Goal: Information Seeking & Learning: Check status

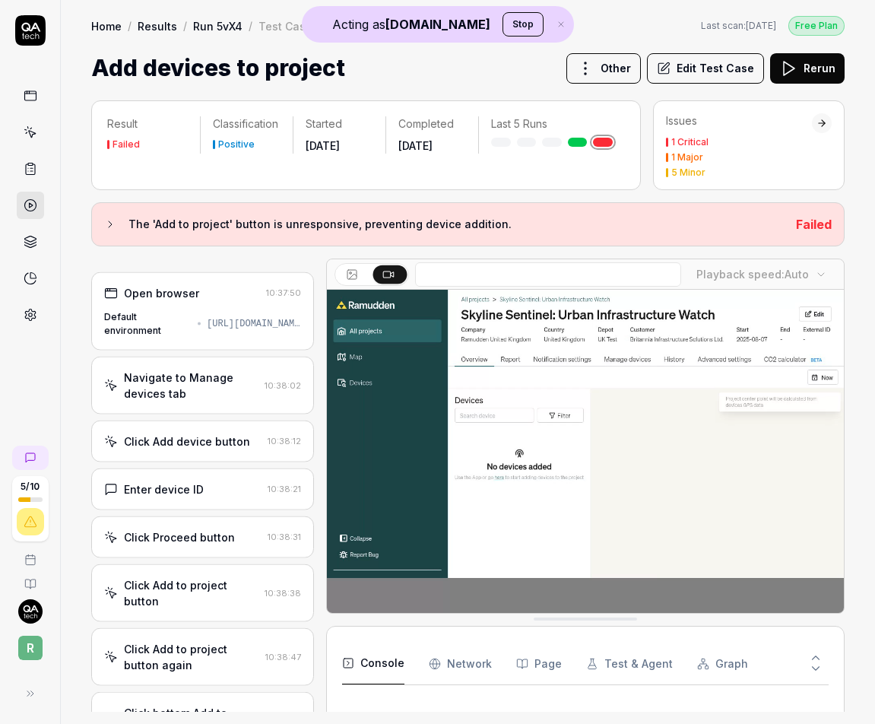
click at [36, 100] on rect at bounding box center [29, 95] width 11 height 9
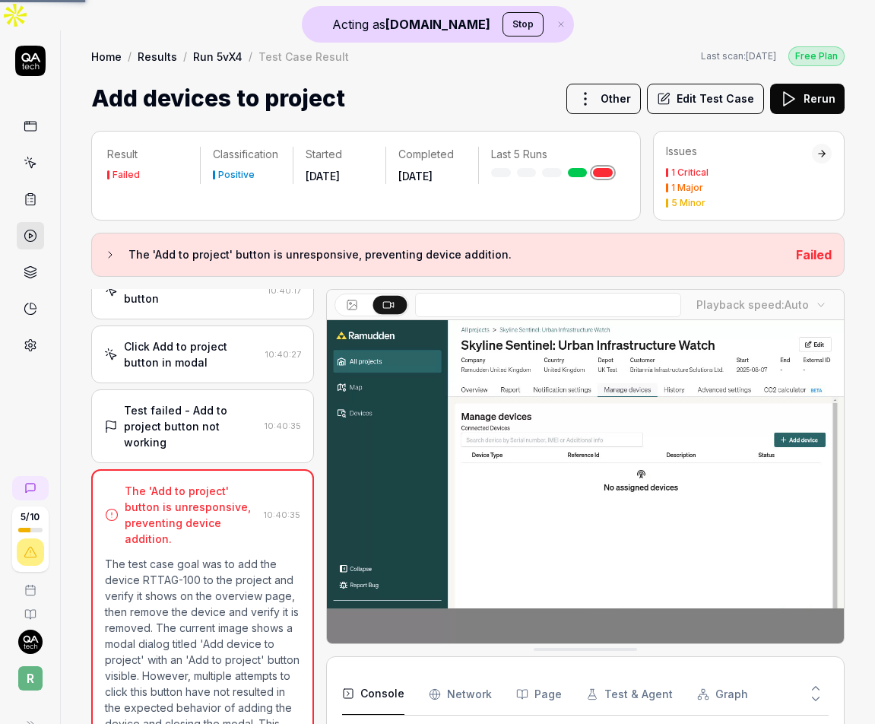
scroll to position [1043, 0]
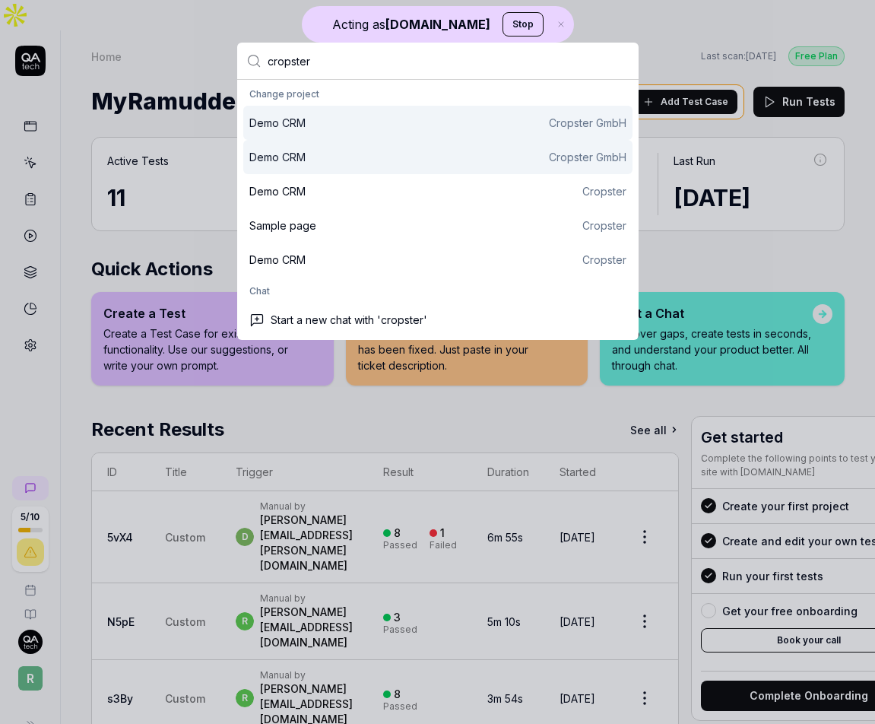
type input "cropster"
click at [334, 117] on div "Demo CRM Cropster GmbH" at bounding box center [437, 123] width 377 height 16
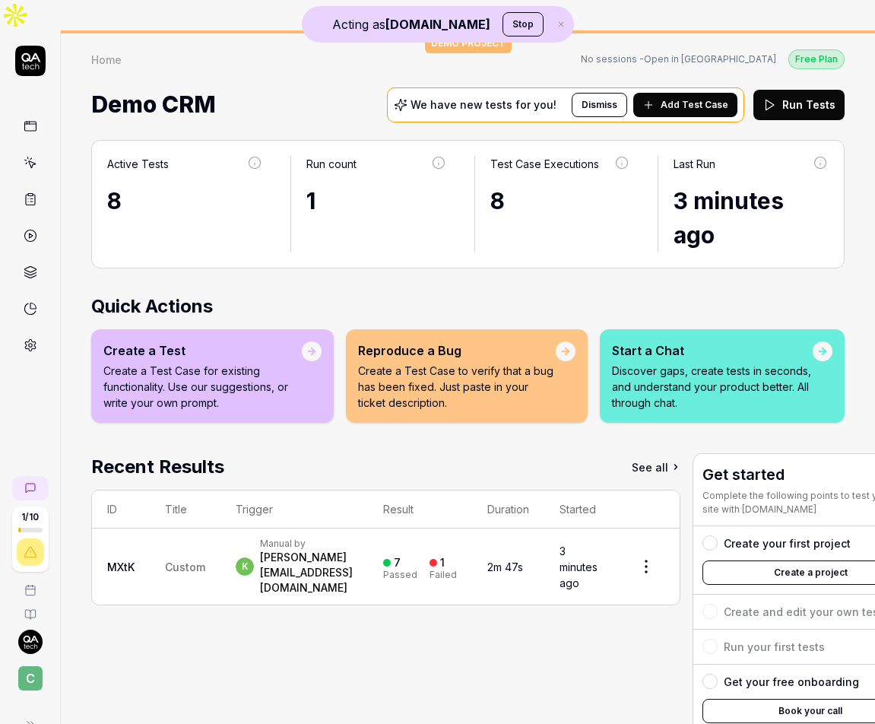
click at [173, 561] on span "Custom" at bounding box center [185, 567] width 40 height 13
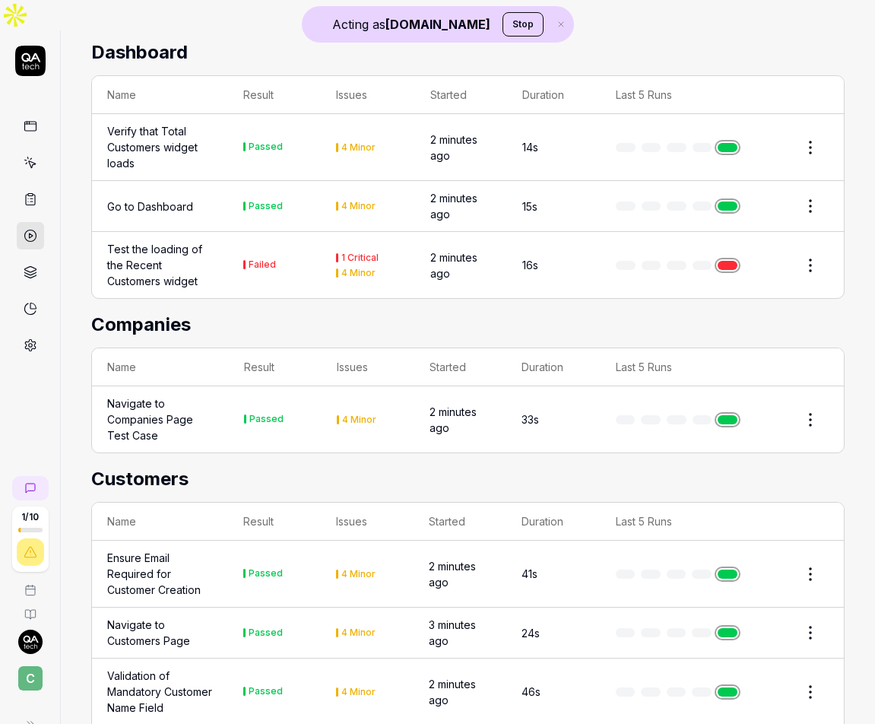
scroll to position [453, 0]
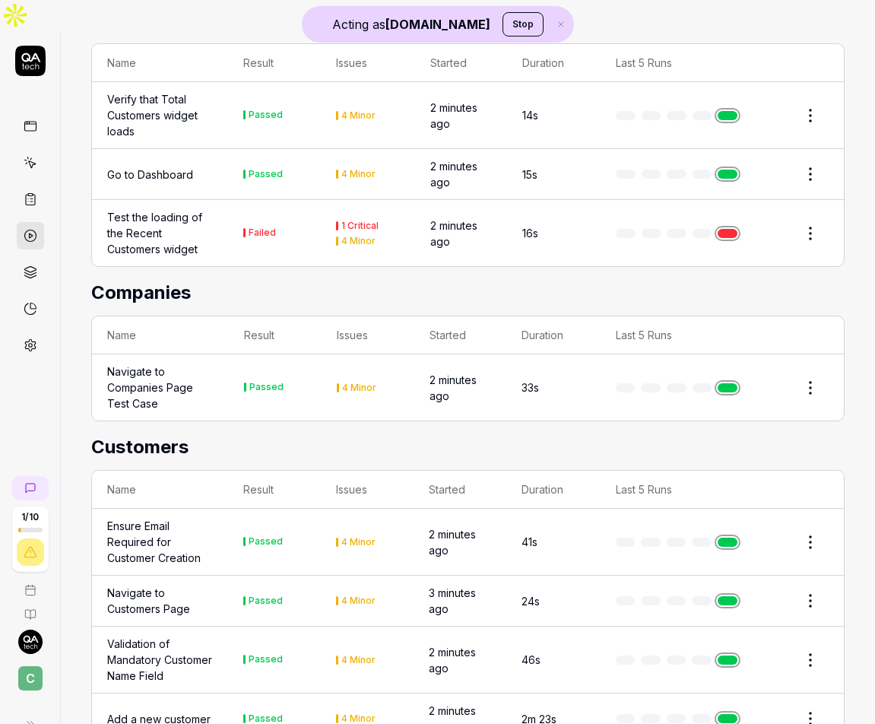
click at [186, 518] on div "Ensure Email Required for Customer Creation" at bounding box center [160, 542] width 106 height 48
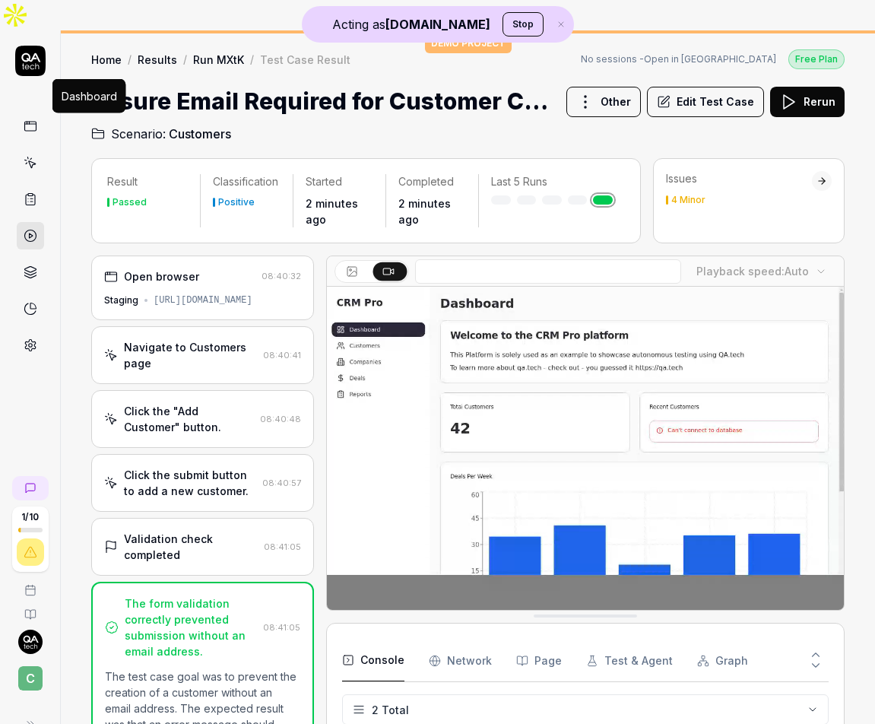
click at [31, 119] on icon at bounding box center [31, 126] width 14 height 14
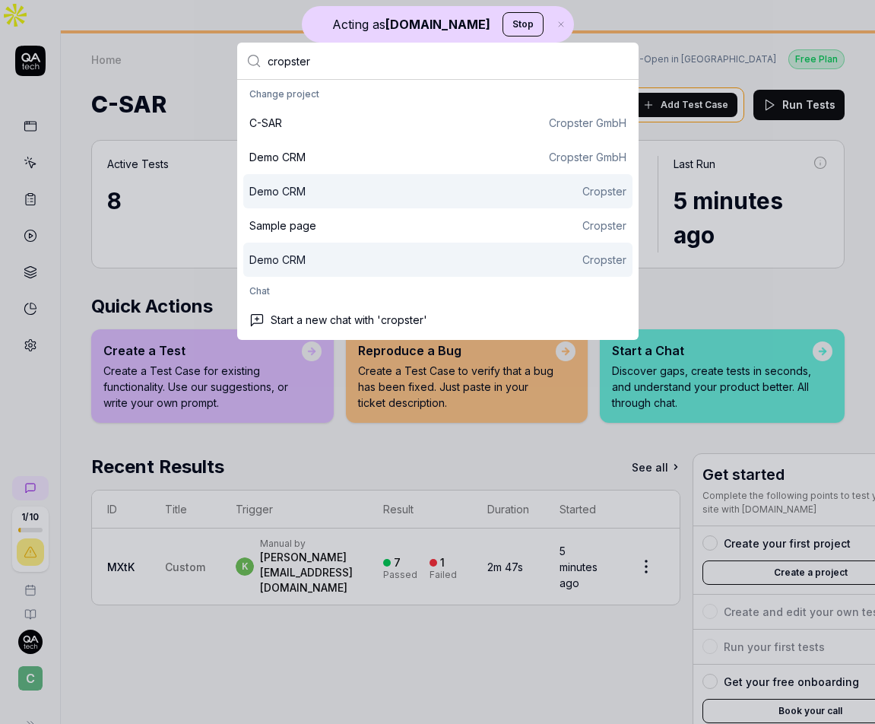
type input "cropster"
click at [450, 264] on div "Demo CRM Cropster" at bounding box center [437, 260] width 377 height 16
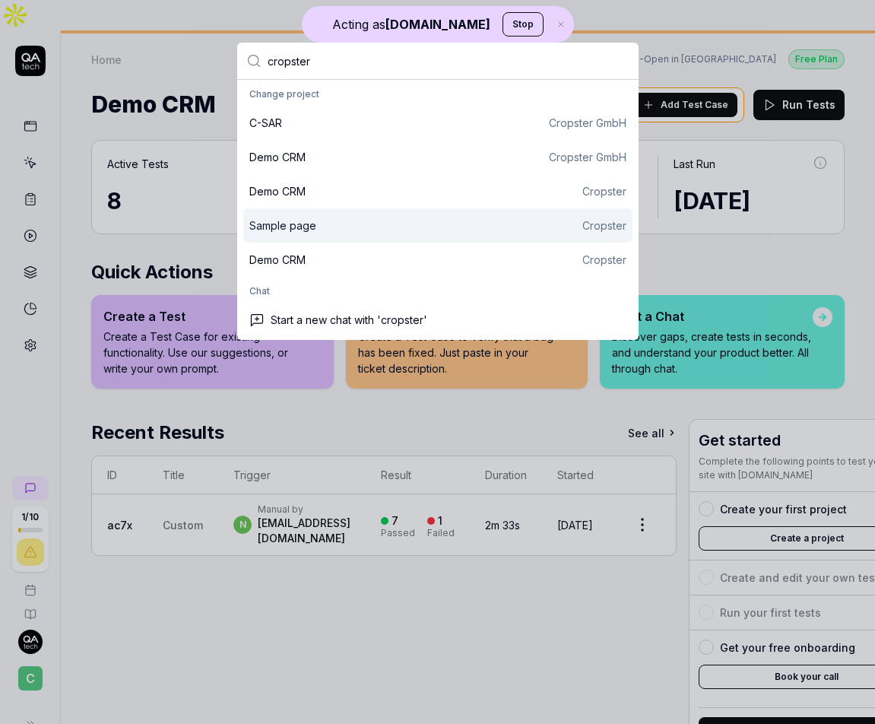
type input "cropster"
click at [335, 236] on div "Sample page Cropster" at bounding box center [437, 225] width 389 height 34
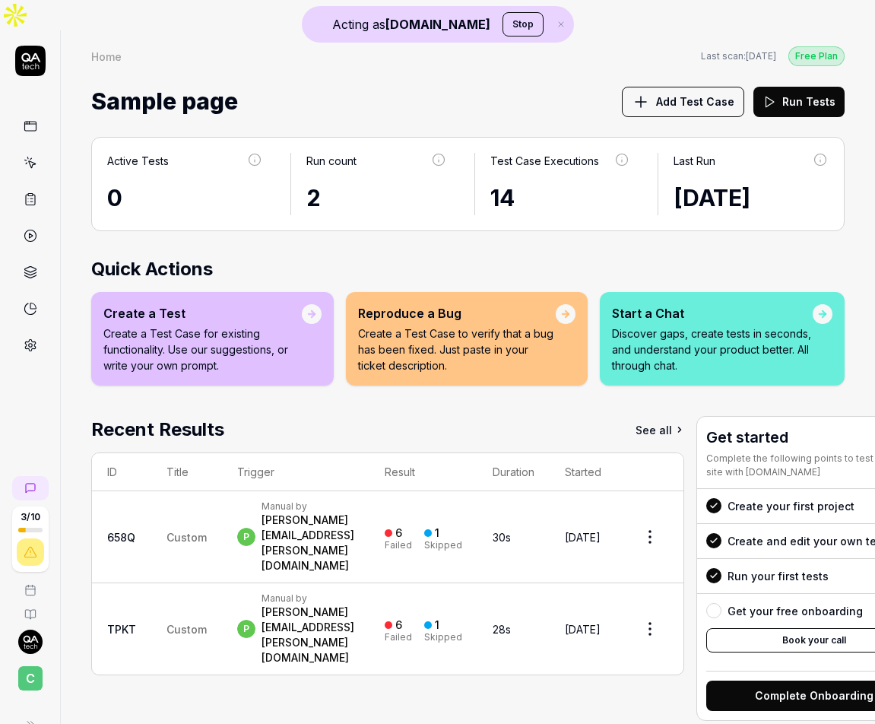
click at [209, 491] on td "Custom" at bounding box center [186, 537] width 71 height 92
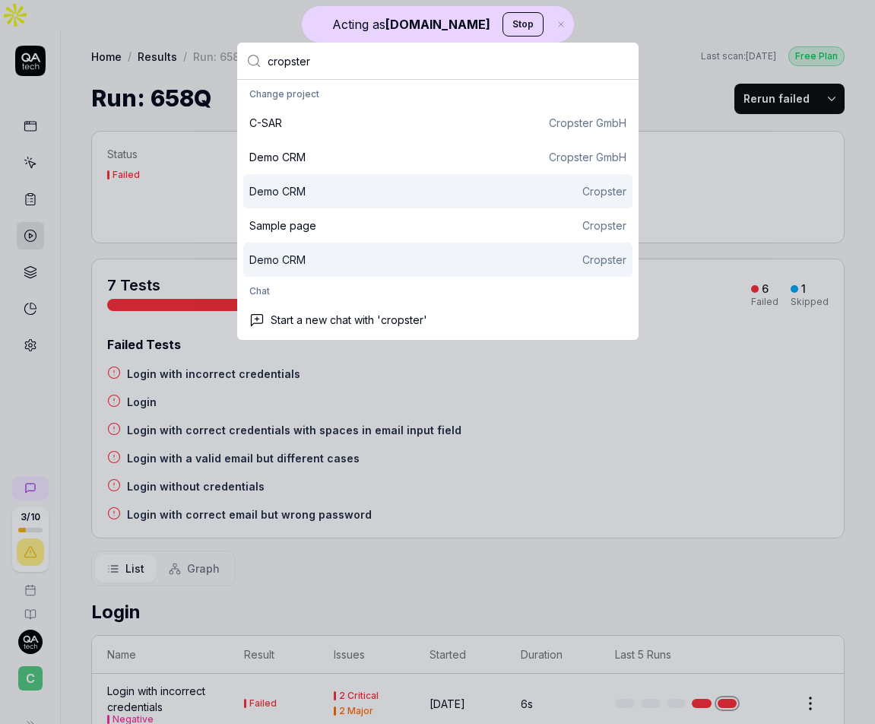
type input "cropster"
click at [304, 202] on div "Demo CRM Cropster" at bounding box center [437, 191] width 389 height 34
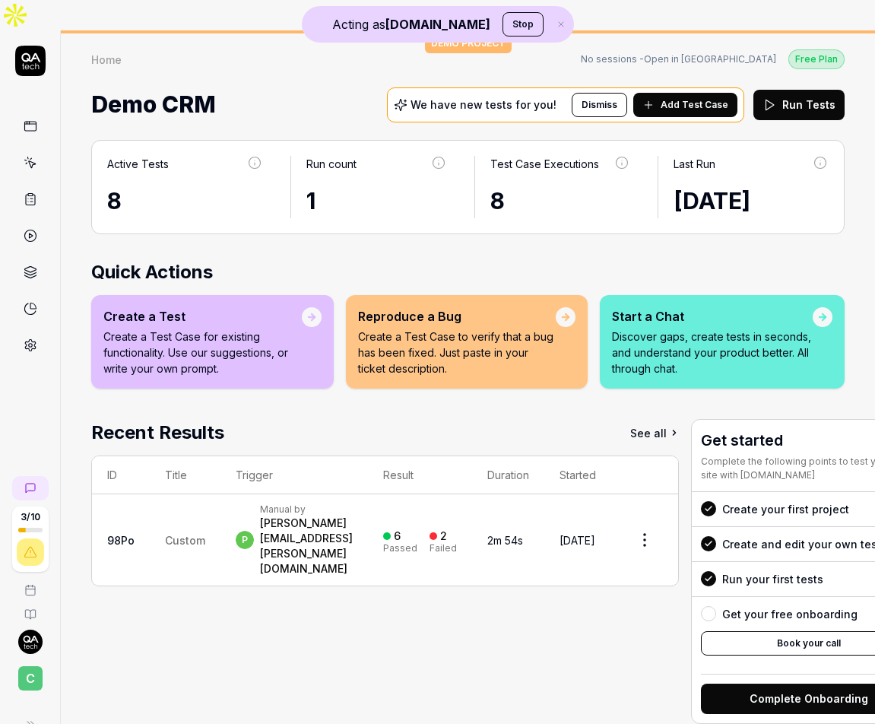
click at [329, 502] on td "p Manual by [PERSON_NAME][EMAIL_ADDRESS][PERSON_NAME][DOMAIN_NAME]" at bounding box center [295, 539] width 148 height 91
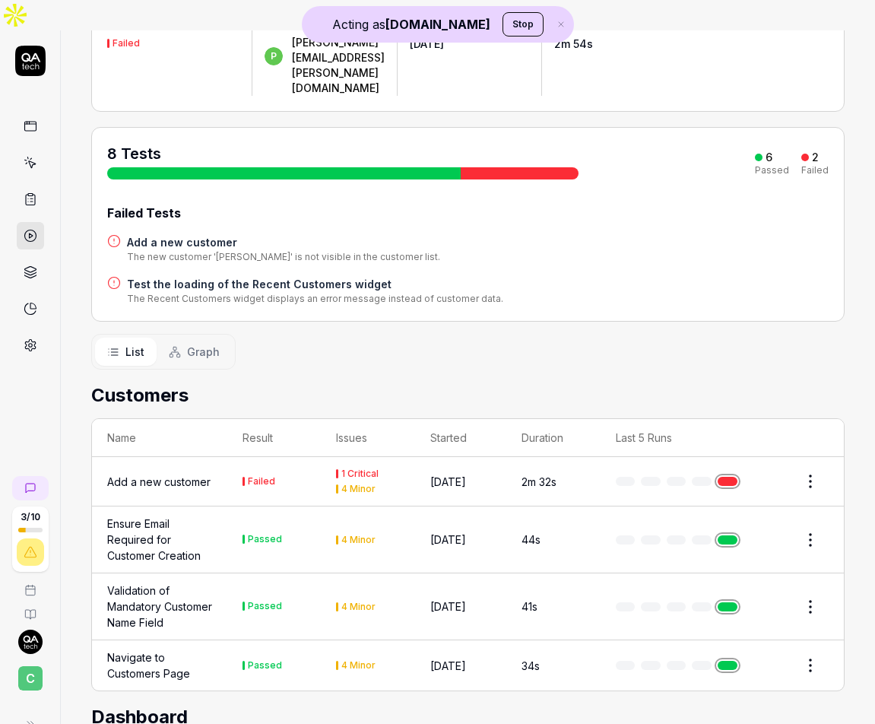
scroll to position [135, 0]
click at [329, 573] on td "4 Minor" at bounding box center [368, 606] width 94 height 67
click at [198, 583] on div "Validation of Mandatory Customer Name Field" at bounding box center [159, 607] width 105 height 48
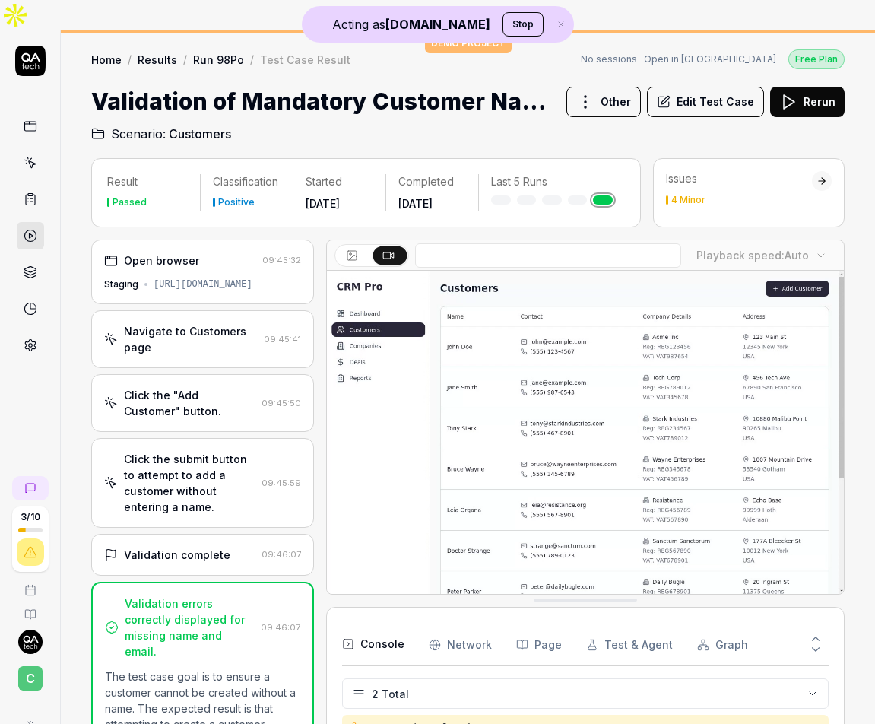
click at [214, 451] on div "Click the submit button to attempt to add a customer without entering a name." at bounding box center [190, 483] width 132 height 64
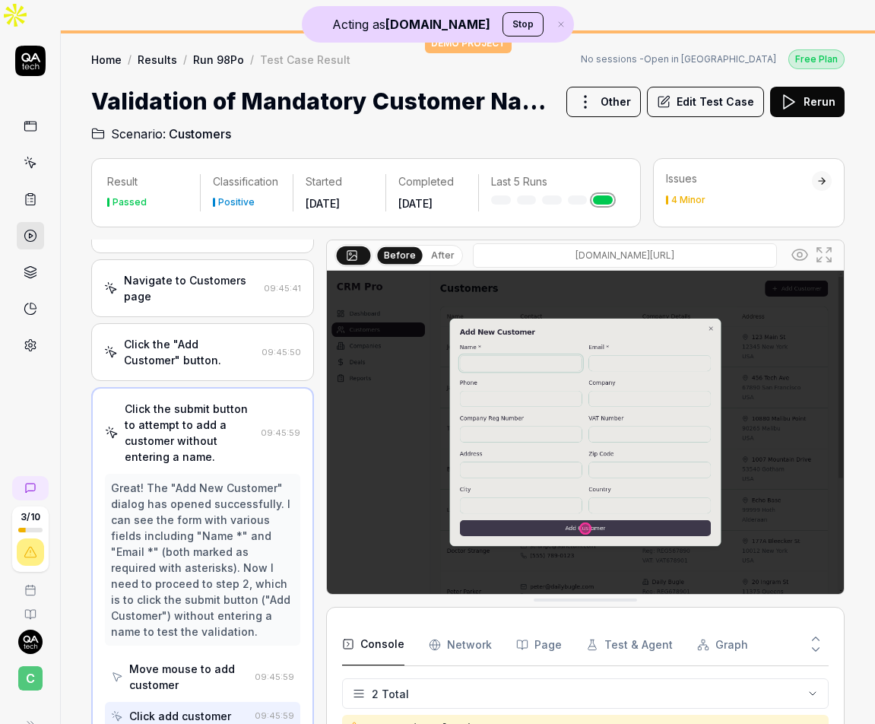
click at [195, 336] on div "Click the "Add Customer" button." at bounding box center [190, 352] width 132 height 32
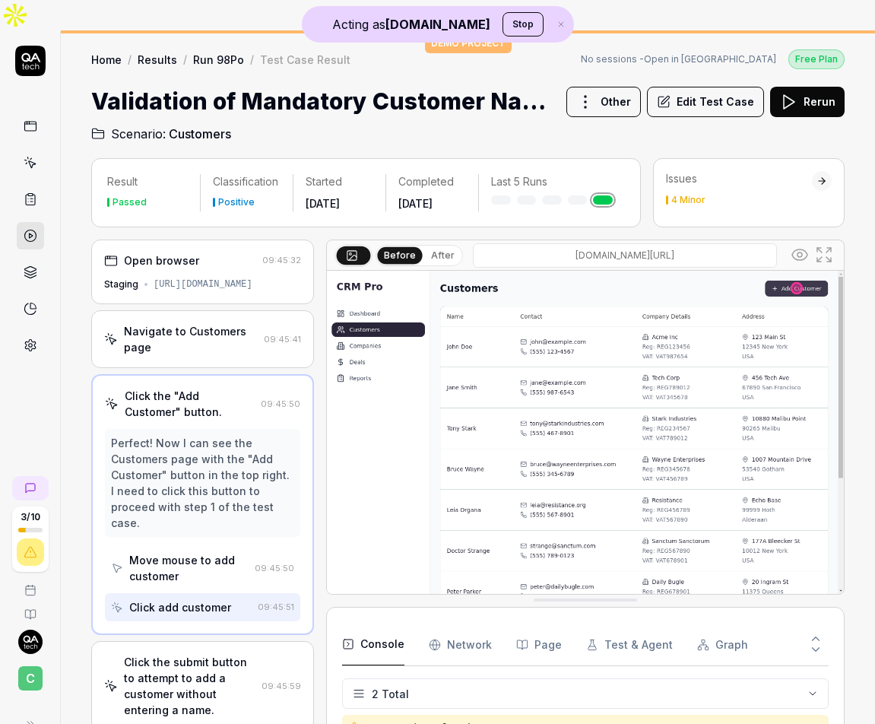
click at [194, 310] on div "Navigate to Customers page 09:45:41" at bounding box center [202, 339] width 223 height 58
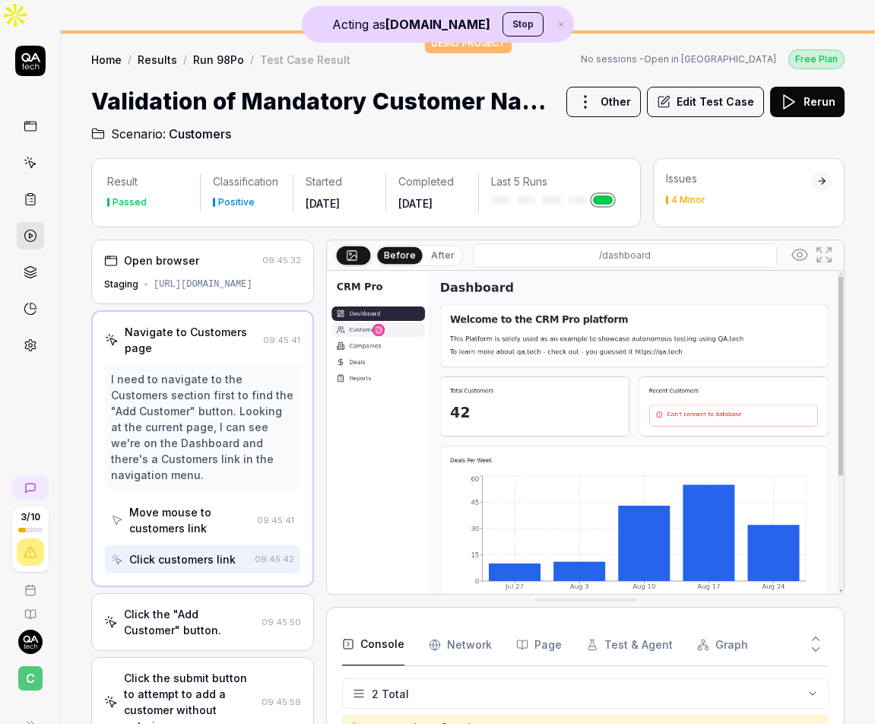
click at [193, 278] on div "[URL][DOMAIN_NAME]" at bounding box center [203, 285] width 99 height 14
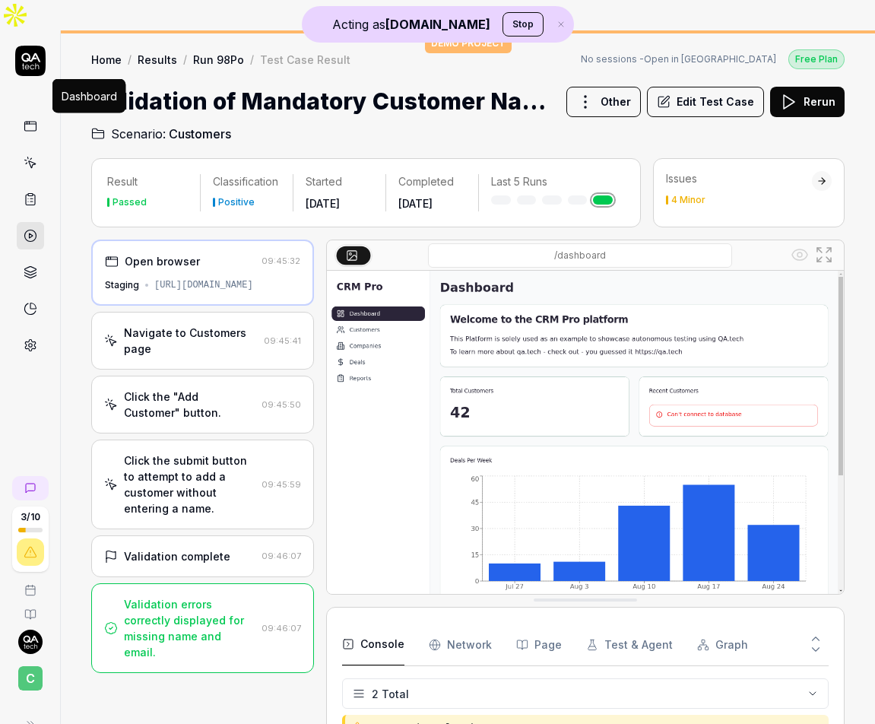
click at [30, 119] on icon at bounding box center [31, 126] width 14 height 14
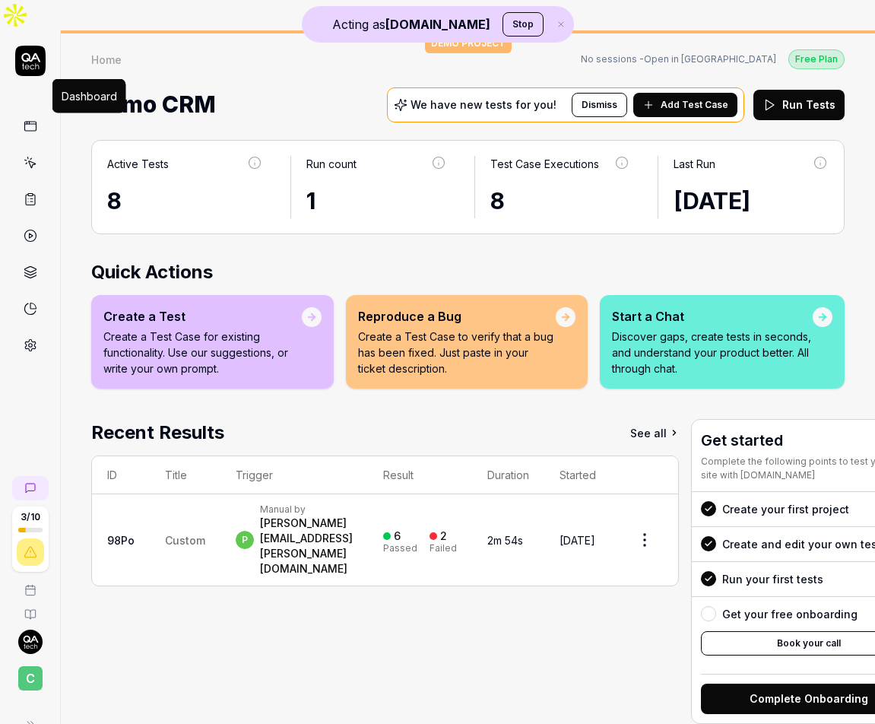
click at [353, 503] on div "Manual by" at bounding box center [306, 509] width 93 height 12
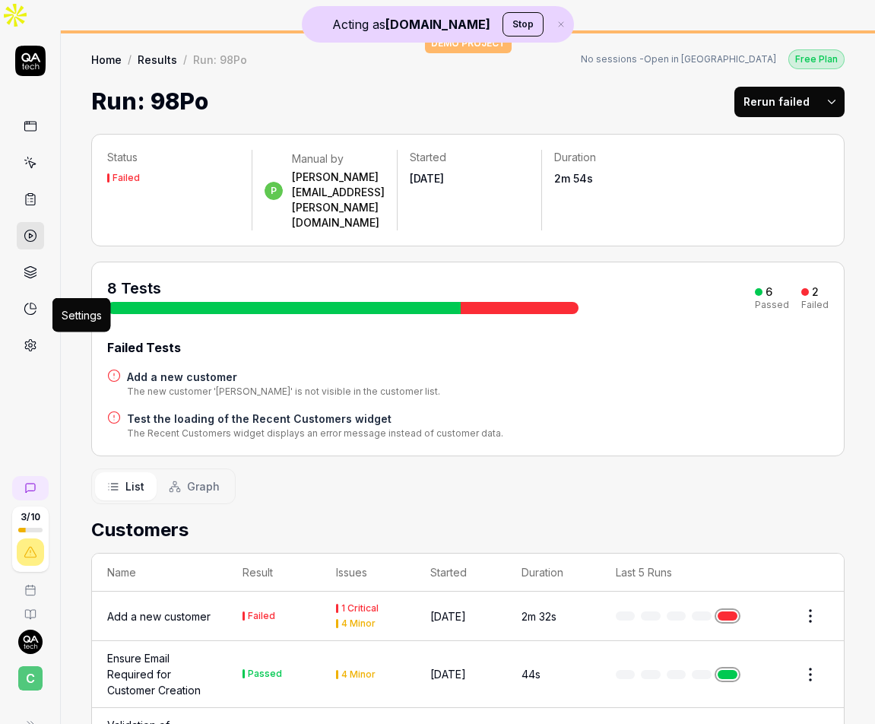
click at [25, 338] on icon at bounding box center [31, 345] width 14 height 14
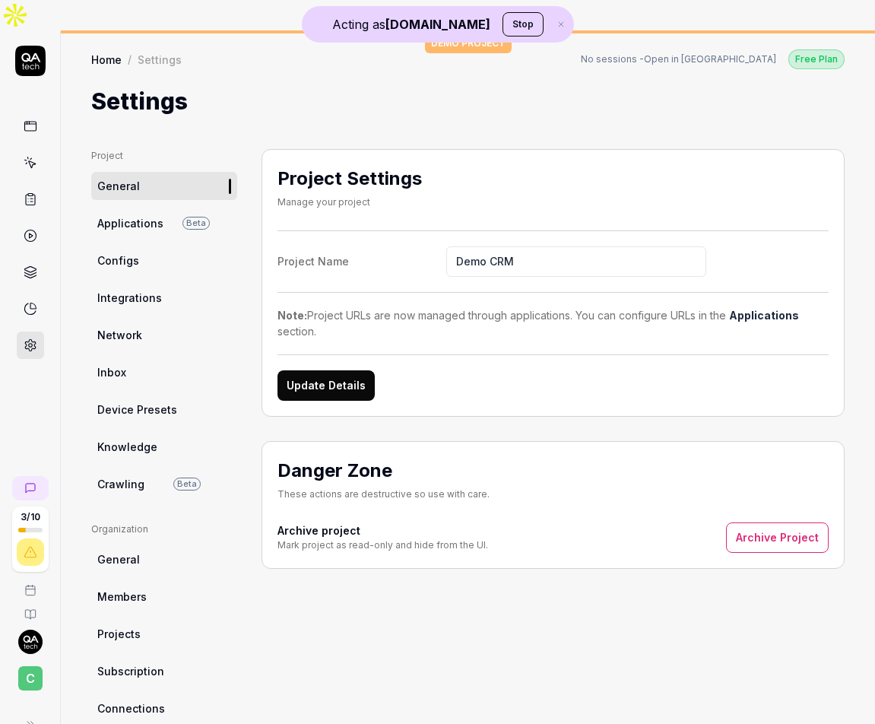
click at [37, 113] on link at bounding box center [30, 126] width 27 height 27
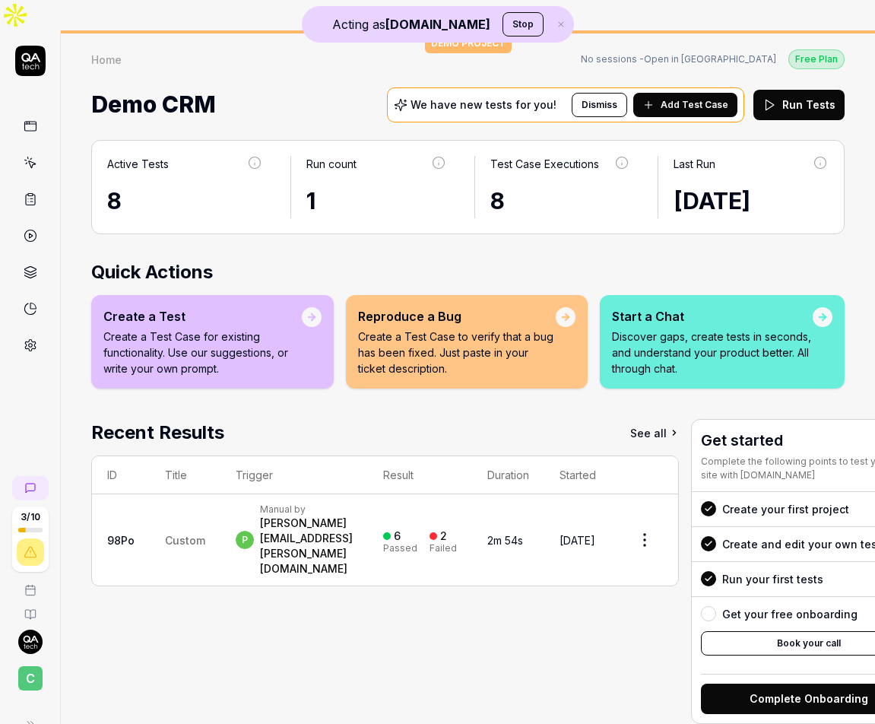
click at [33, 149] on link at bounding box center [30, 162] width 27 height 27
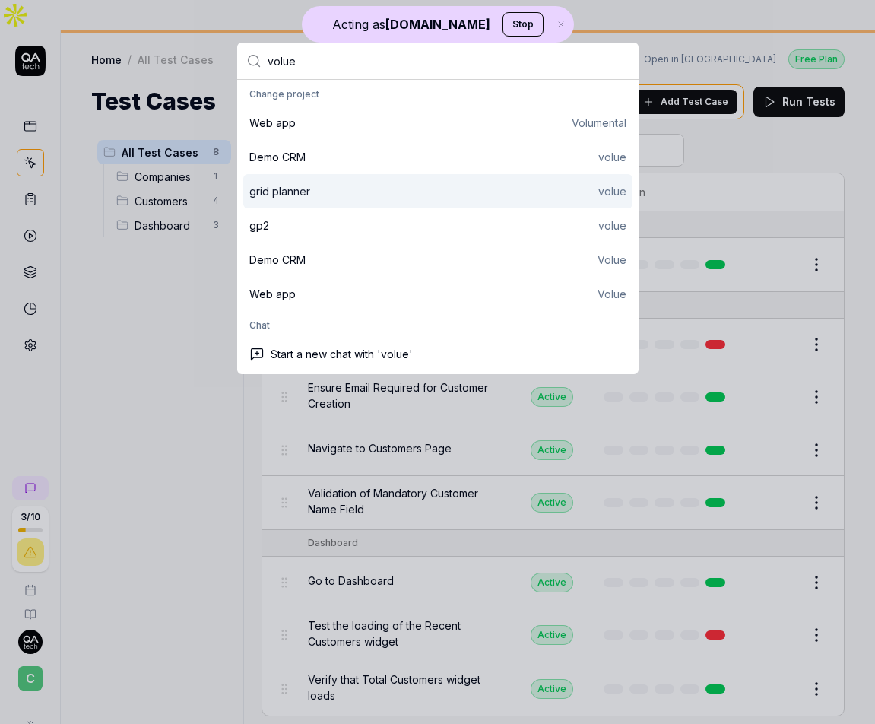
type input "volue"
click at [389, 183] on div "grid planner volue" at bounding box center [437, 191] width 377 height 16
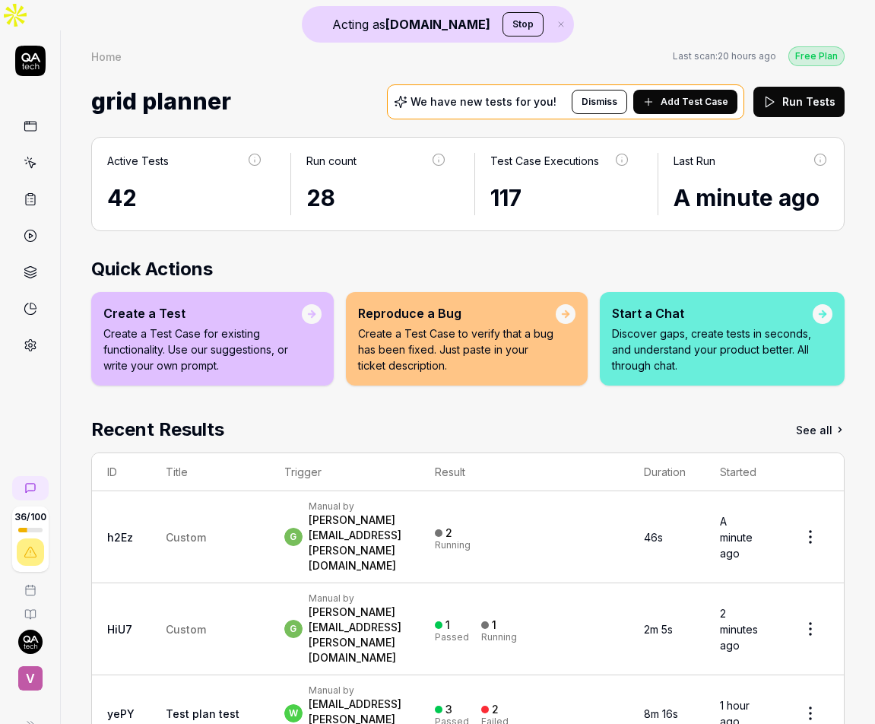
scroll to position [98, 0]
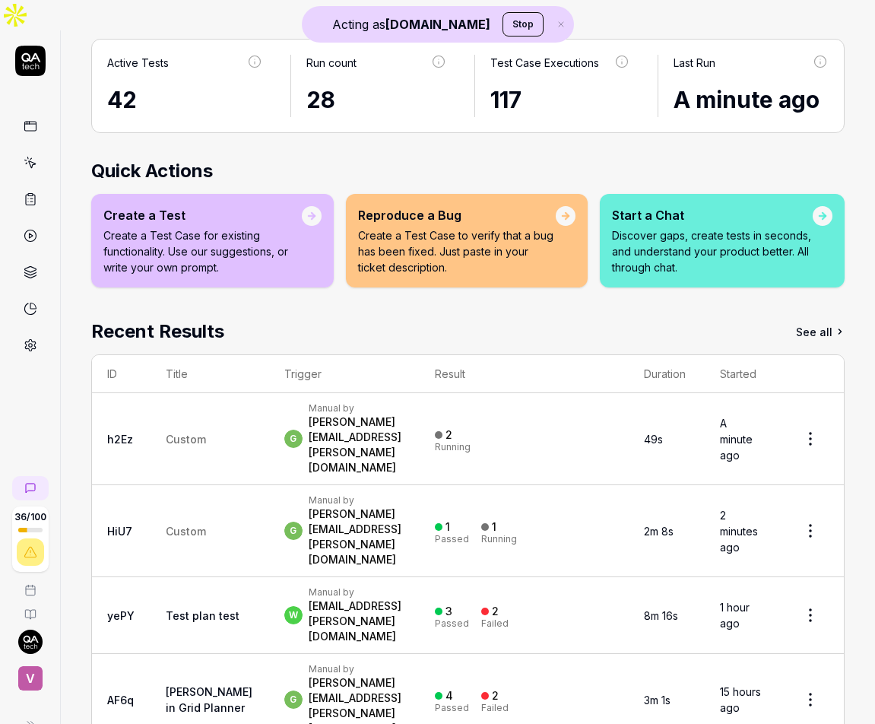
click at [269, 654] on td "g Manual by [PERSON_NAME][EMAIL_ADDRESS][PERSON_NAME][DOMAIN_NAME]" at bounding box center [344, 700] width 151 height 92
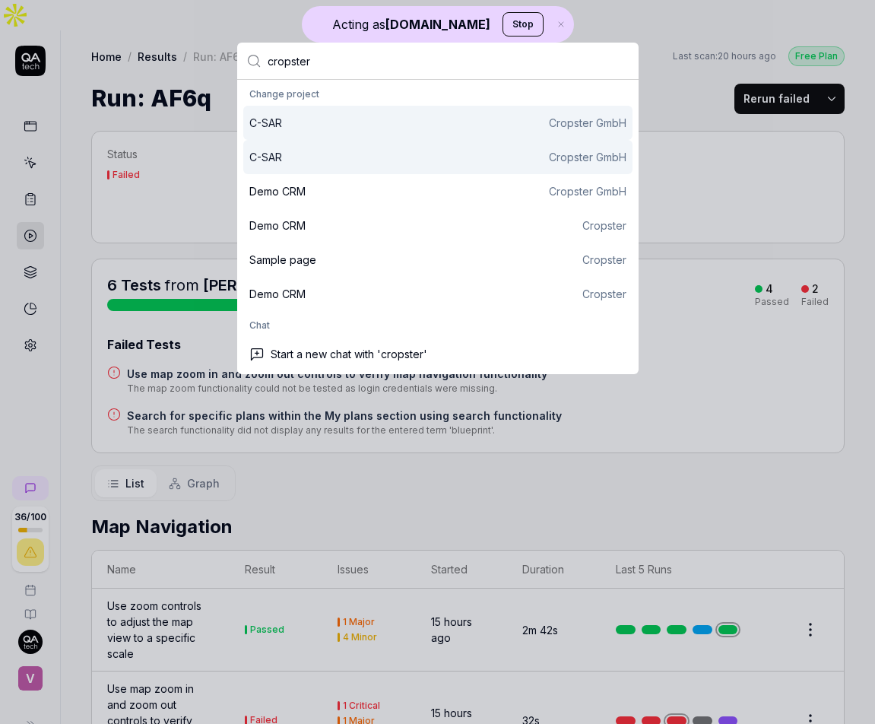
type input "cropster"
click at [357, 126] on div "C-SAR Cropster GmbH" at bounding box center [437, 123] width 377 height 16
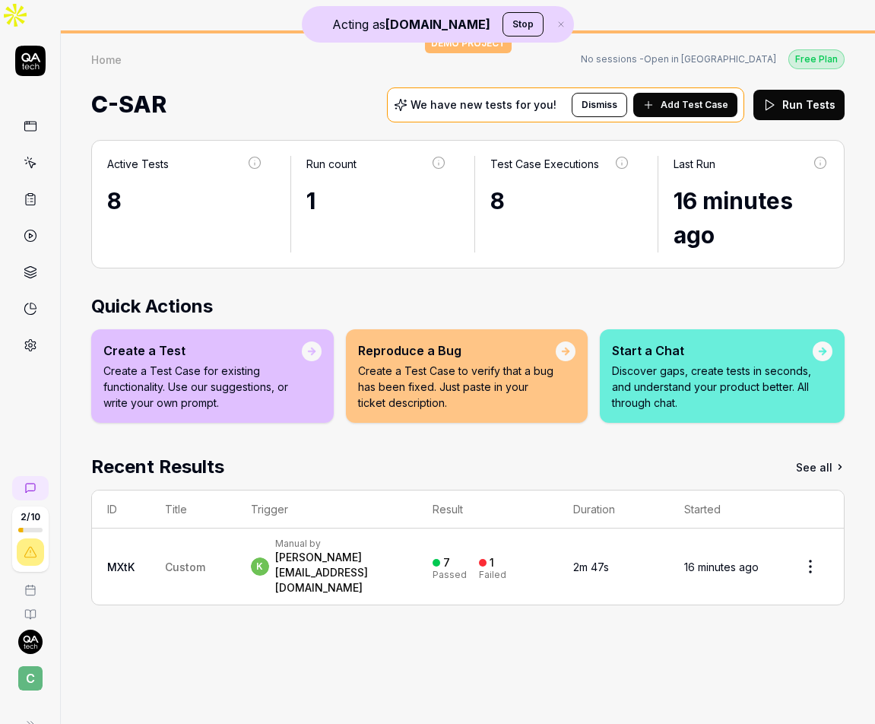
click at [379, 538] on div "Manual by" at bounding box center [338, 544] width 127 height 12
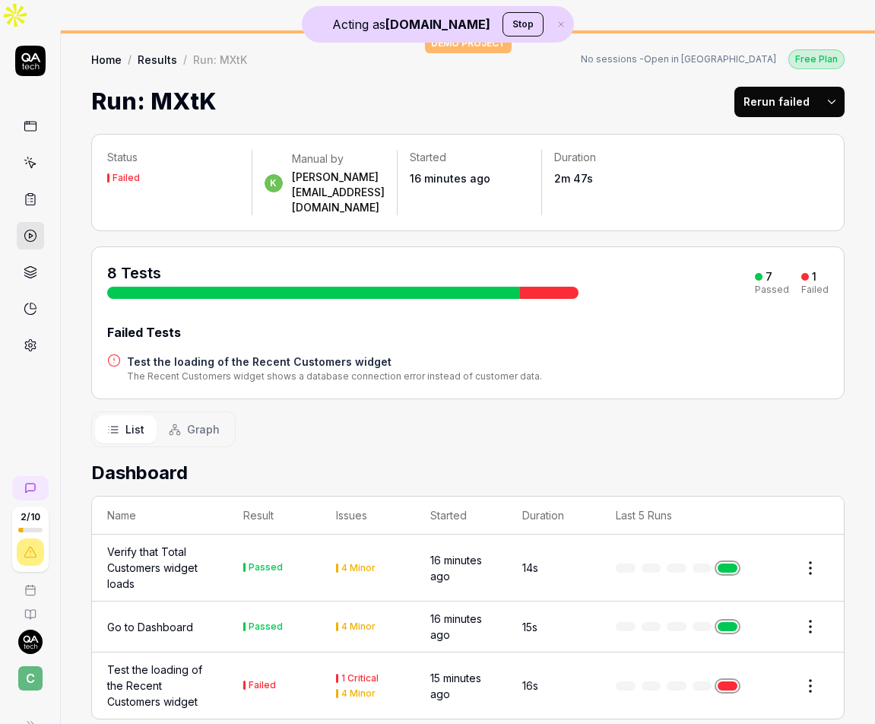
click at [180, 544] on div "Verify that Total Customers widget loads" at bounding box center [160, 568] width 106 height 48
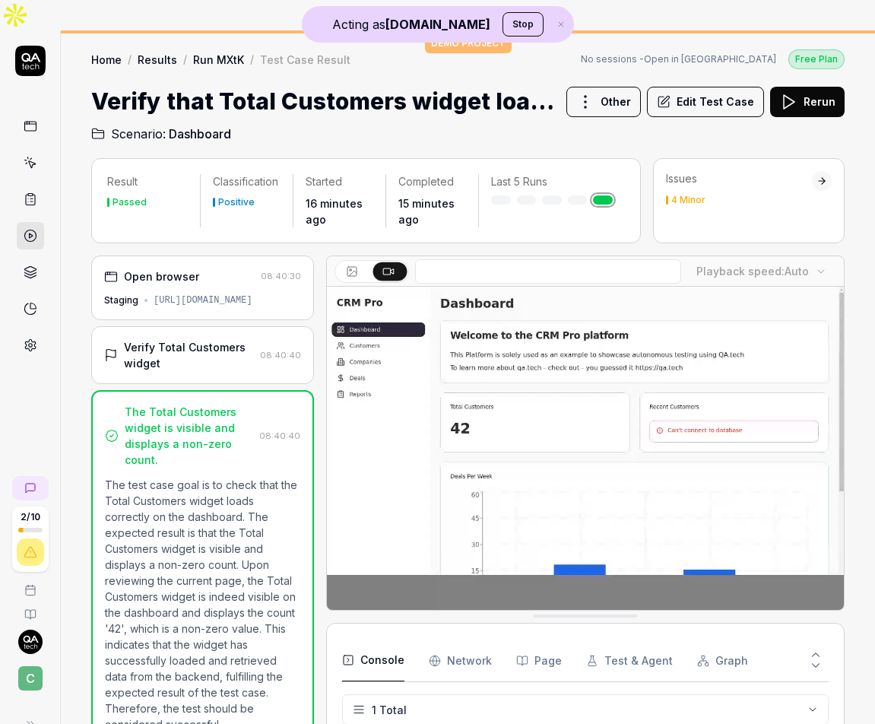
click at [208, 339] on div "Verify Total Customers widget" at bounding box center [189, 355] width 130 height 32
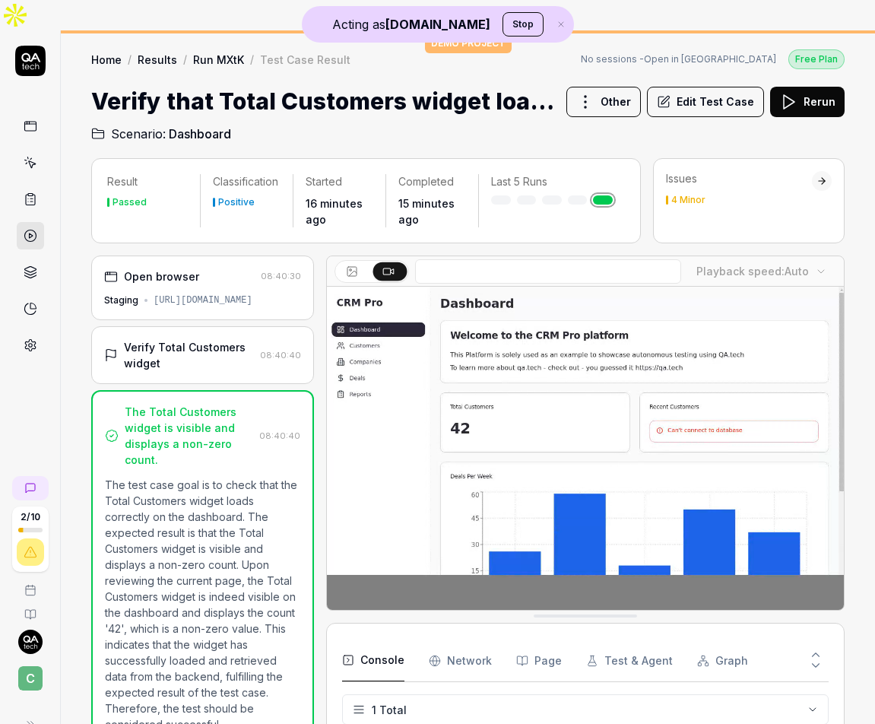
scroll to position [20, 0]
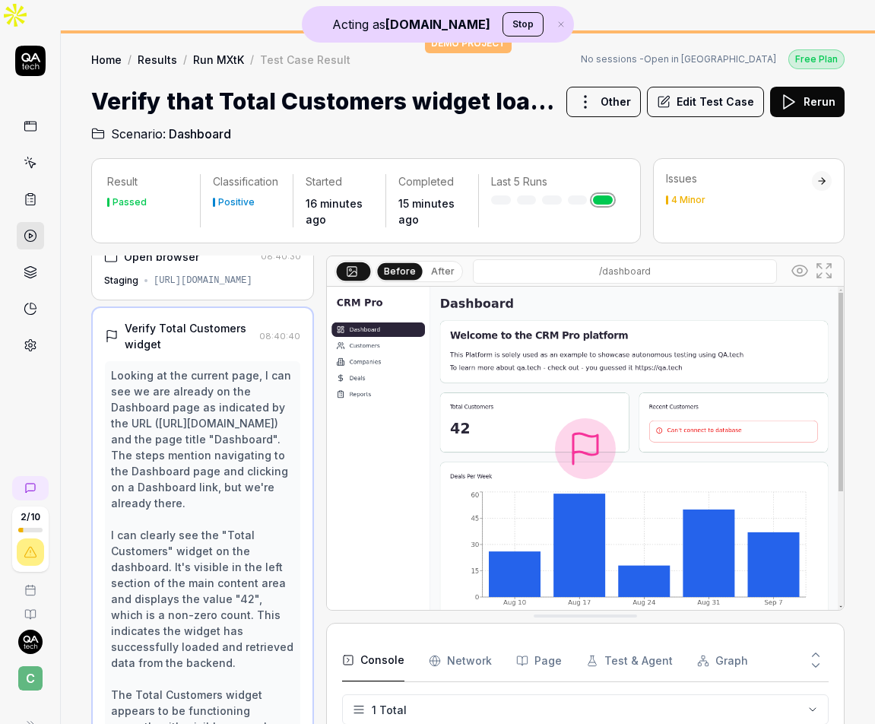
click at [184, 274] on div "[URL][DOMAIN_NAME]" at bounding box center [203, 281] width 99 height 14
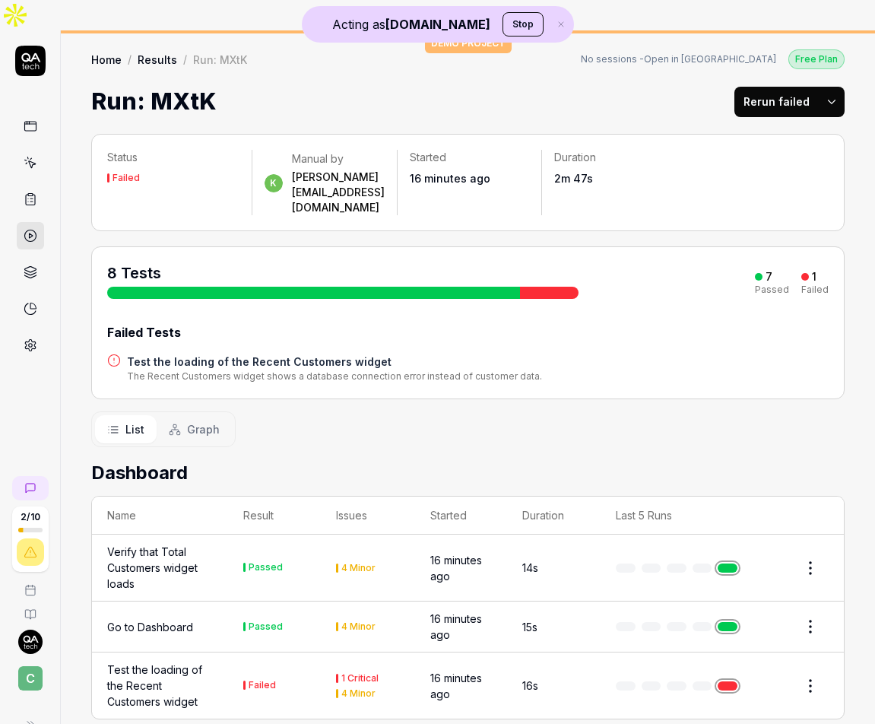
click at [175, 602] on td "Go to Dashboard" at bounding box center [160, 627] width 136 height 51
click at [228, 602] on td "Passed" at bounding box center [274, 627] width 93 height 51
click at [165, 619] on div "Go to Dashboard" at bounding box center [150, 627] width 86 height 16
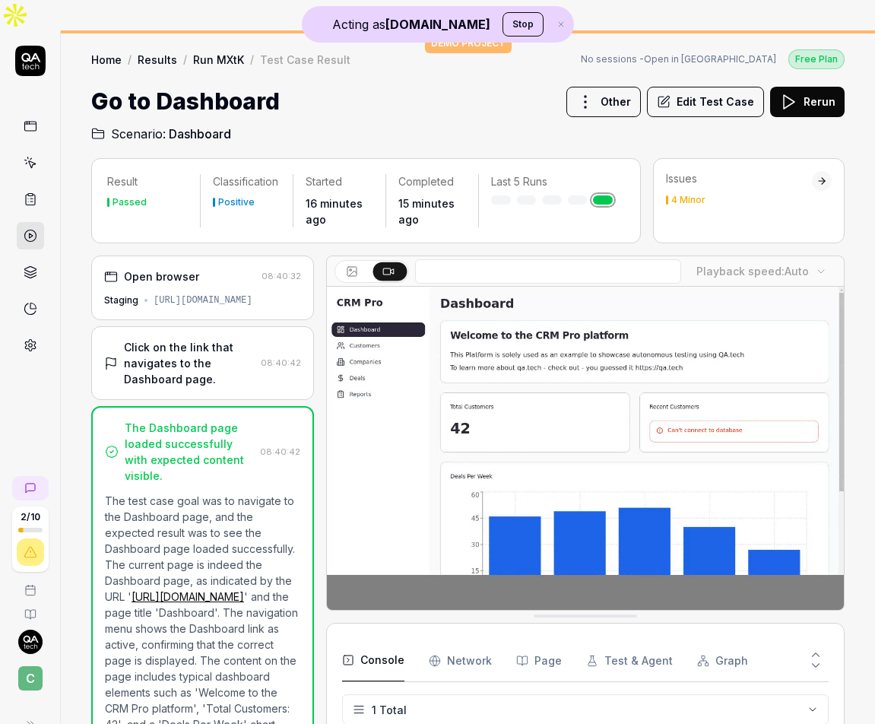
click at [200, 339] on div "Click on the link that navigates to the Dashboard page." at bounding box center [189, 363] width 131 height 48
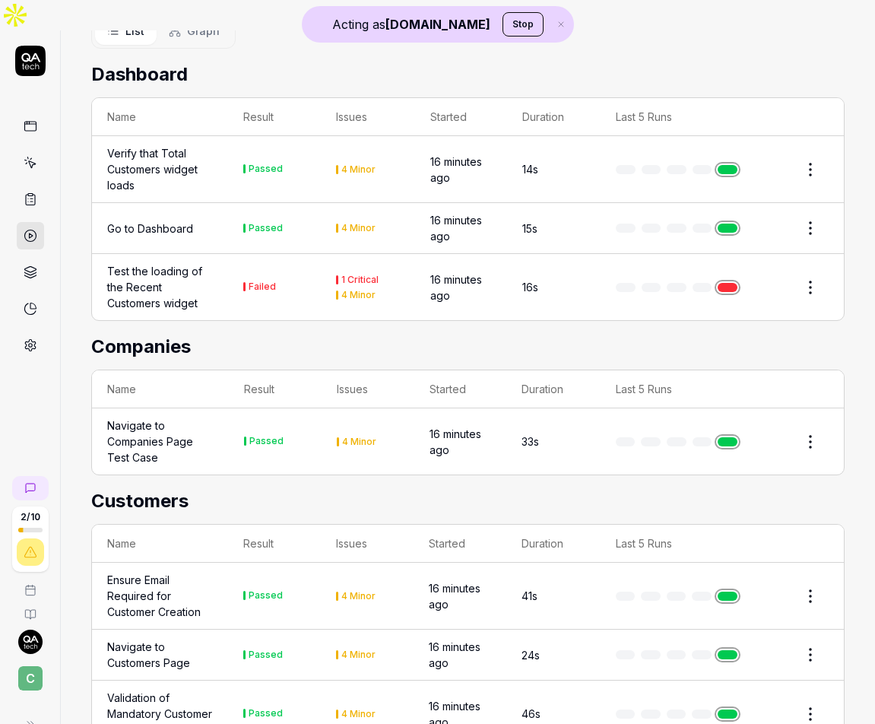
scroll to position [453, 0]
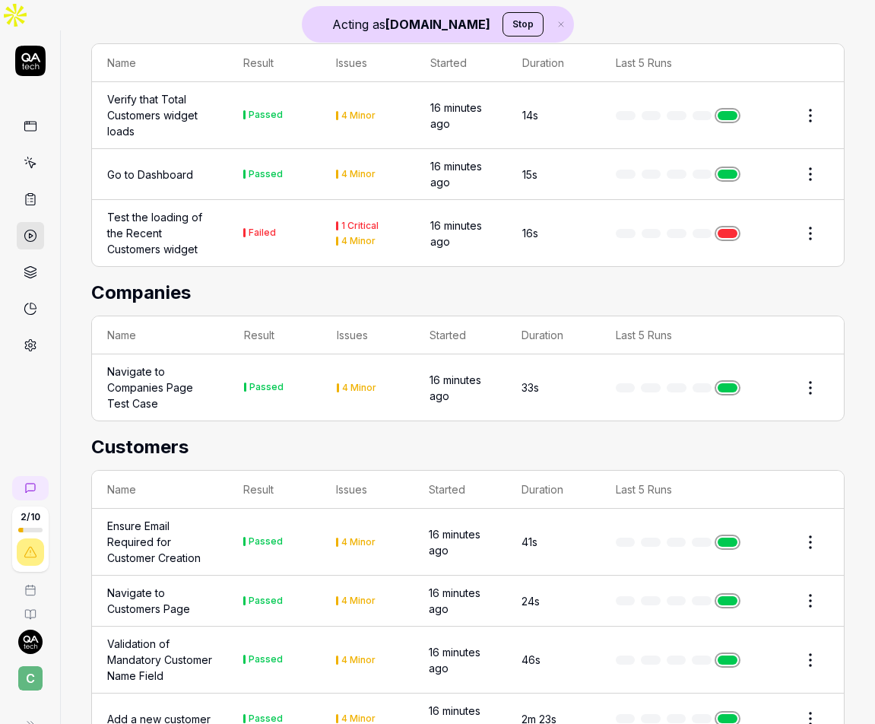
click at [189, 636] on div "Validation of Mandatory Customer Name Field" at bounding box center [160, 660] width 106 height 48
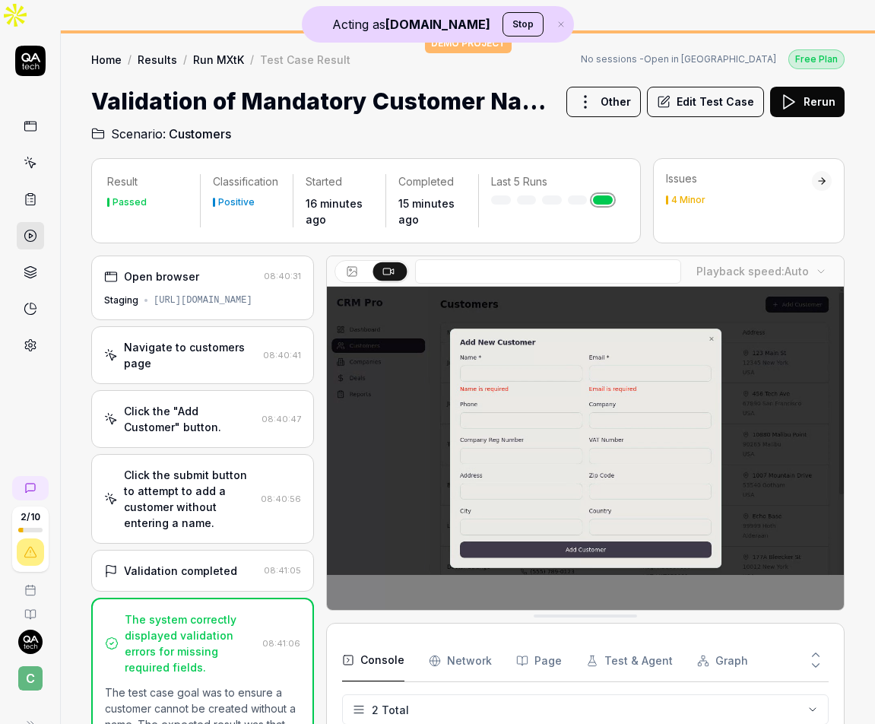
click at [227, 403] on div "Click the "Add Customer" button." at bounding box center [190, 419] width 132 height 32
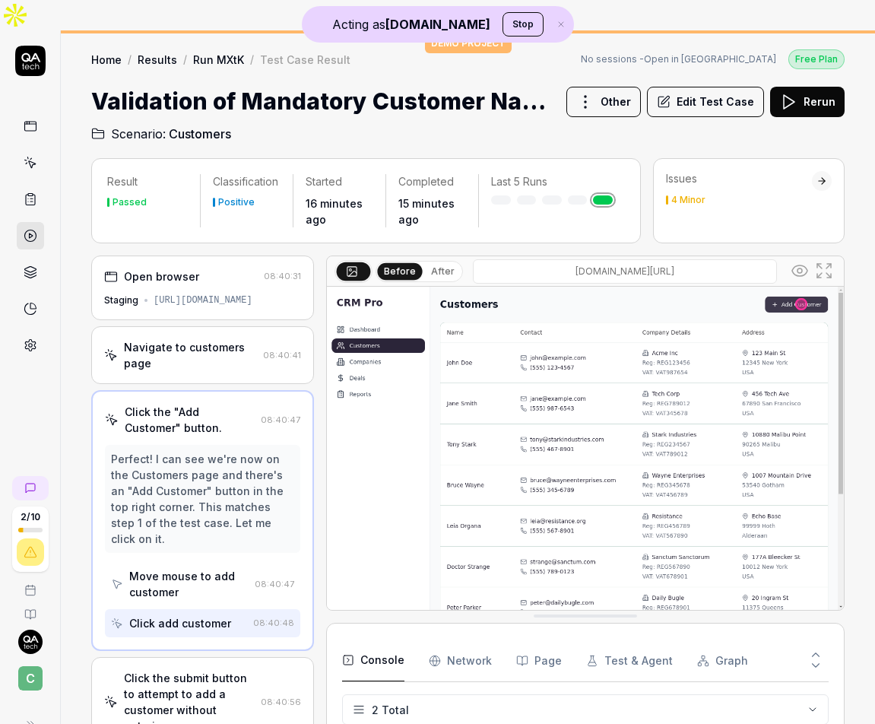
click at [200, 339] on div "Navigate to customers page" at bounding box center [190, 355] width 133 height 32
